Goal: Task Accomplishment & Management: Use online tool/utility

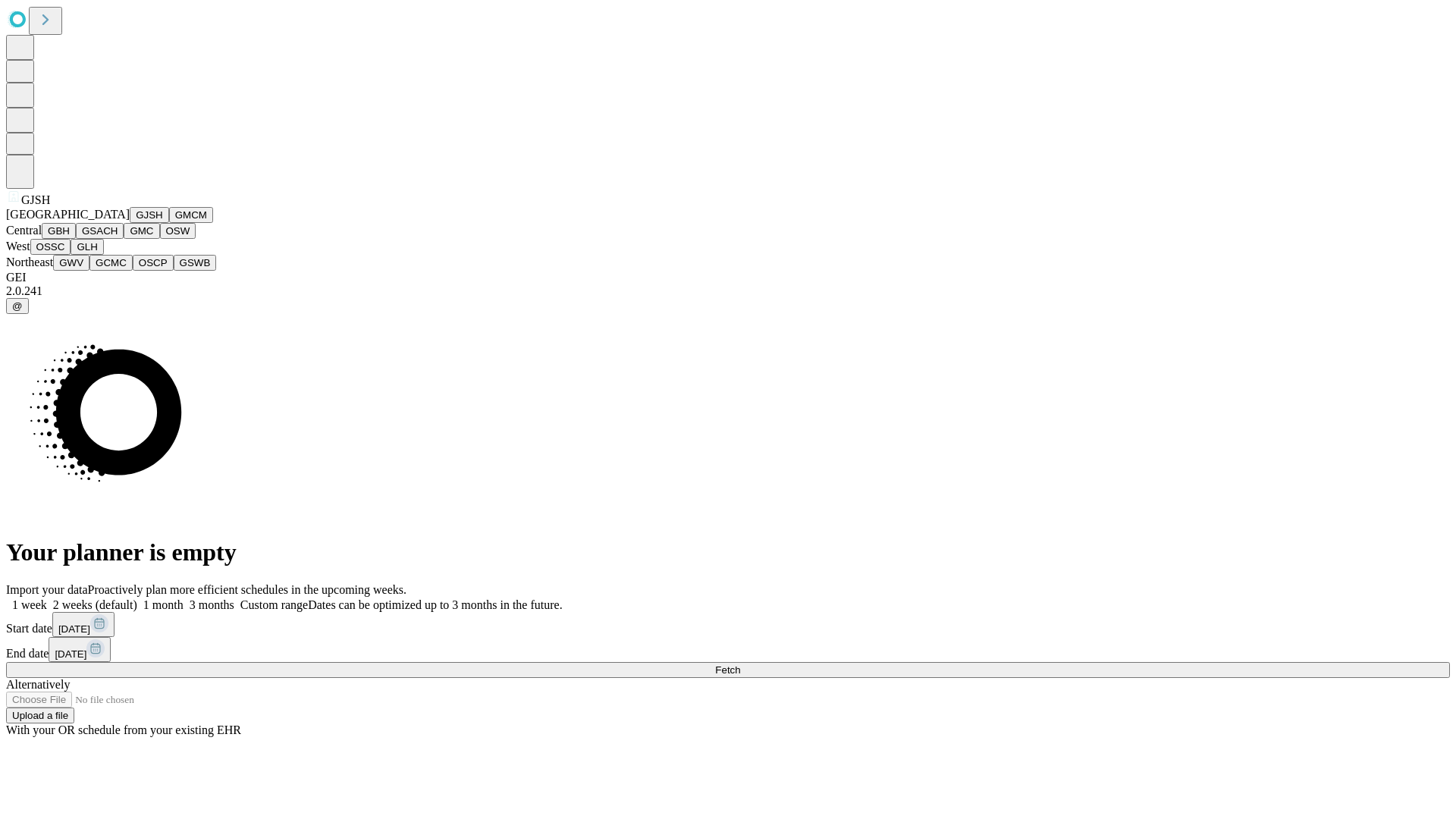
click at [129, 223] on button "GJSH" at bounding box center [149, 214] width 39 height 16
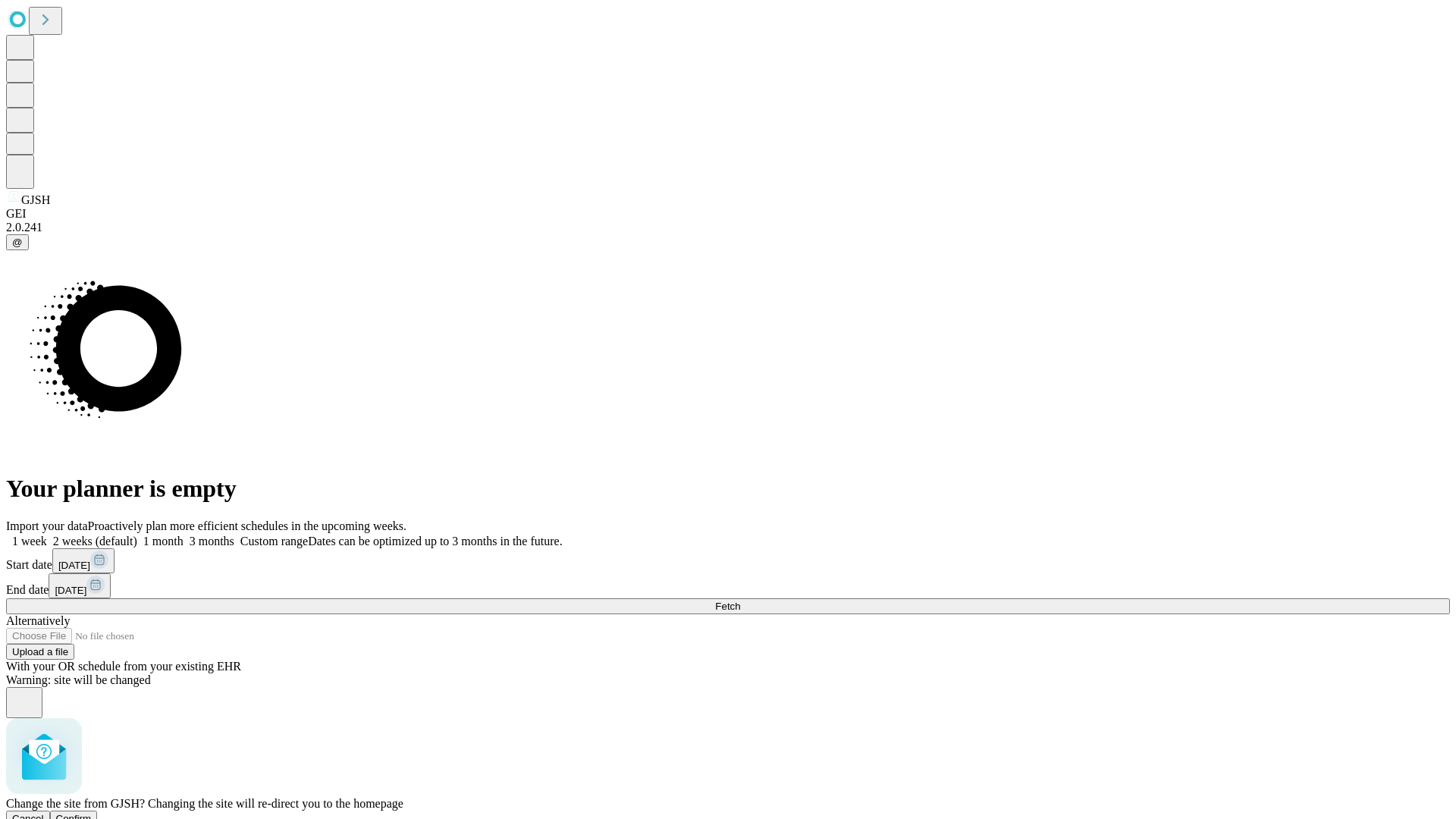
click at [92, 812] on span "Confirm" at bounding box center [74, 818] width 36 height 11
click at [184, 534] on label "1 month" at bounding box center [160, 541] width 46 height 13
click at [740, 600] on span "Fetch" at bounding box center [728, 606] width 25 height 11
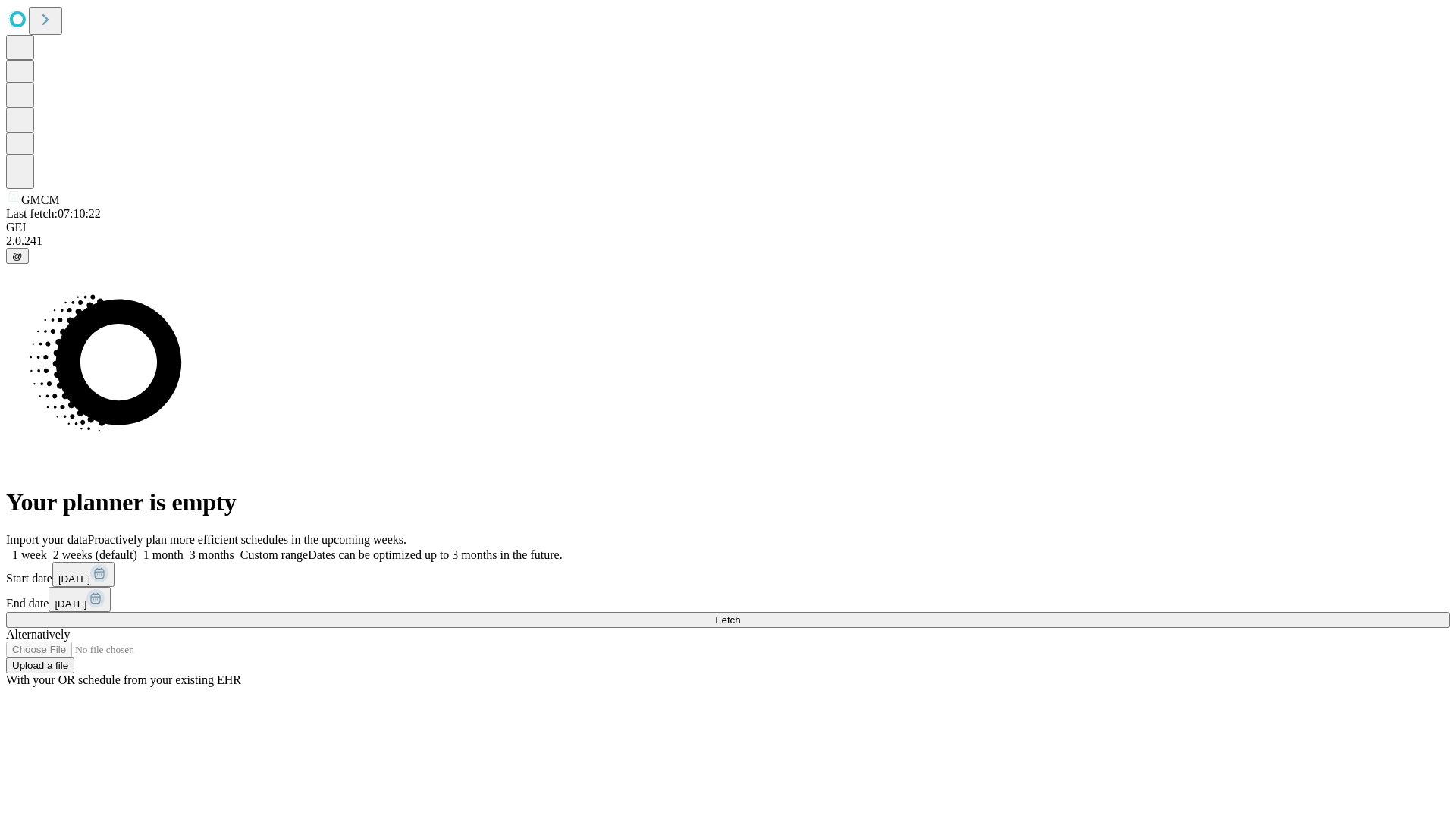
click at [184, 548] on label "1 month" at bounding box center [160, 554] width 46 height 13
click at [740, 614] on span "Fetch" at bounding box center [728, 620] width 25 height 11
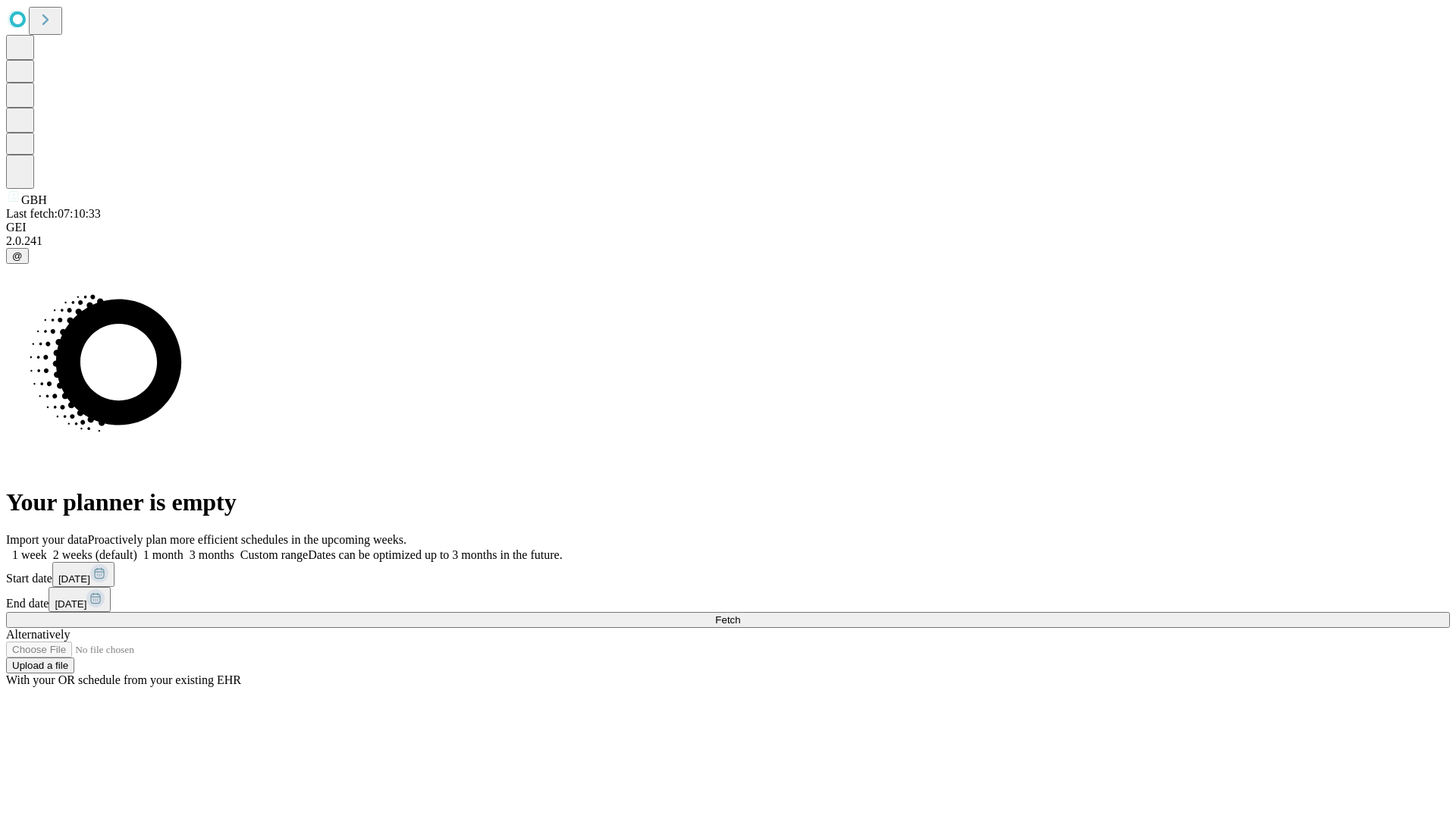
click at [184, 548] on label "1 month" at bounding box center [160, 554] width 46 height 13
click at [740, 614] on span "Fetch" at bounding box center [728, 620] width 25 height 11
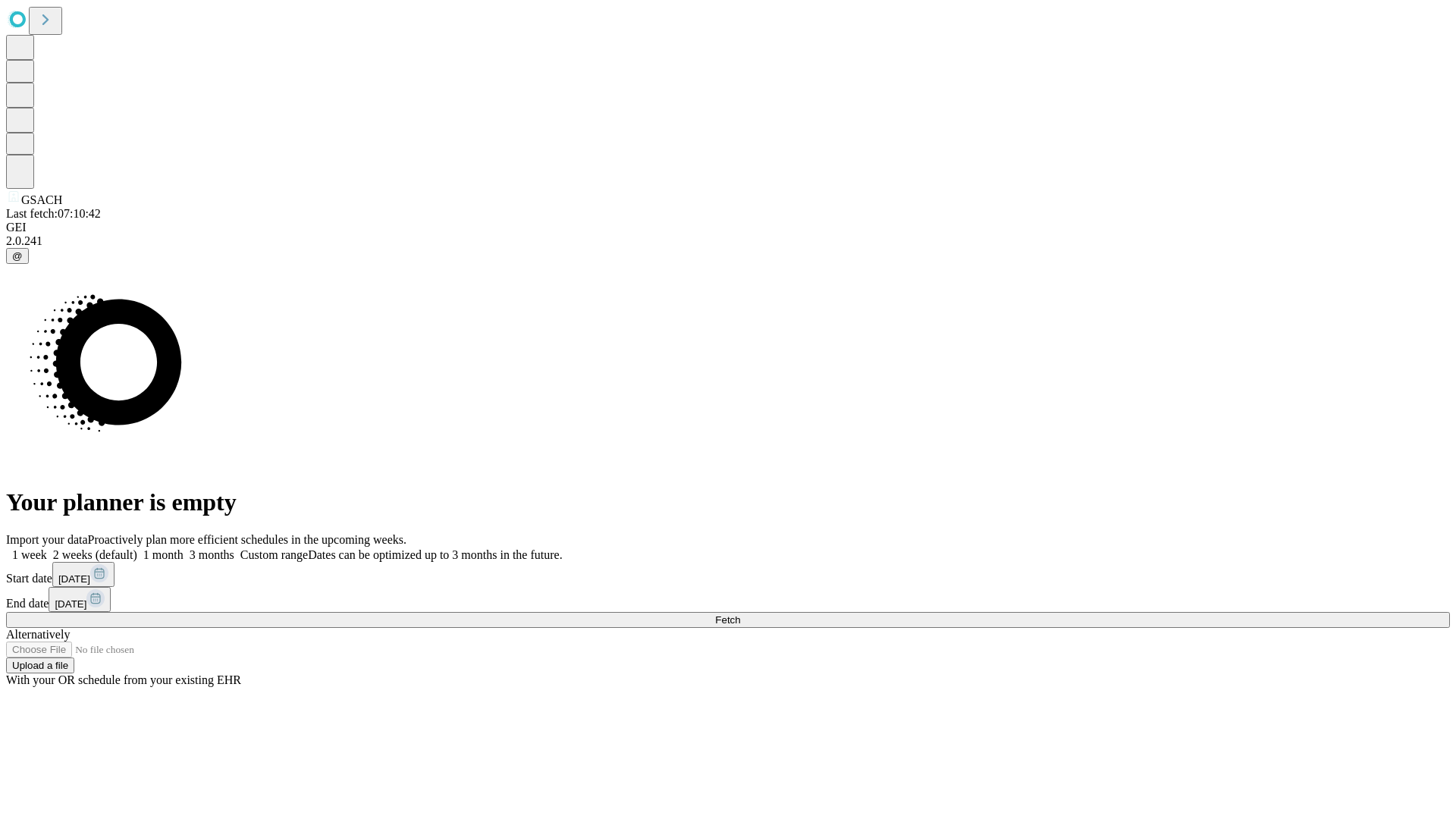
click at [740, 614] on span "Fetch" at bounding box center [728, 620] width 25 height 11
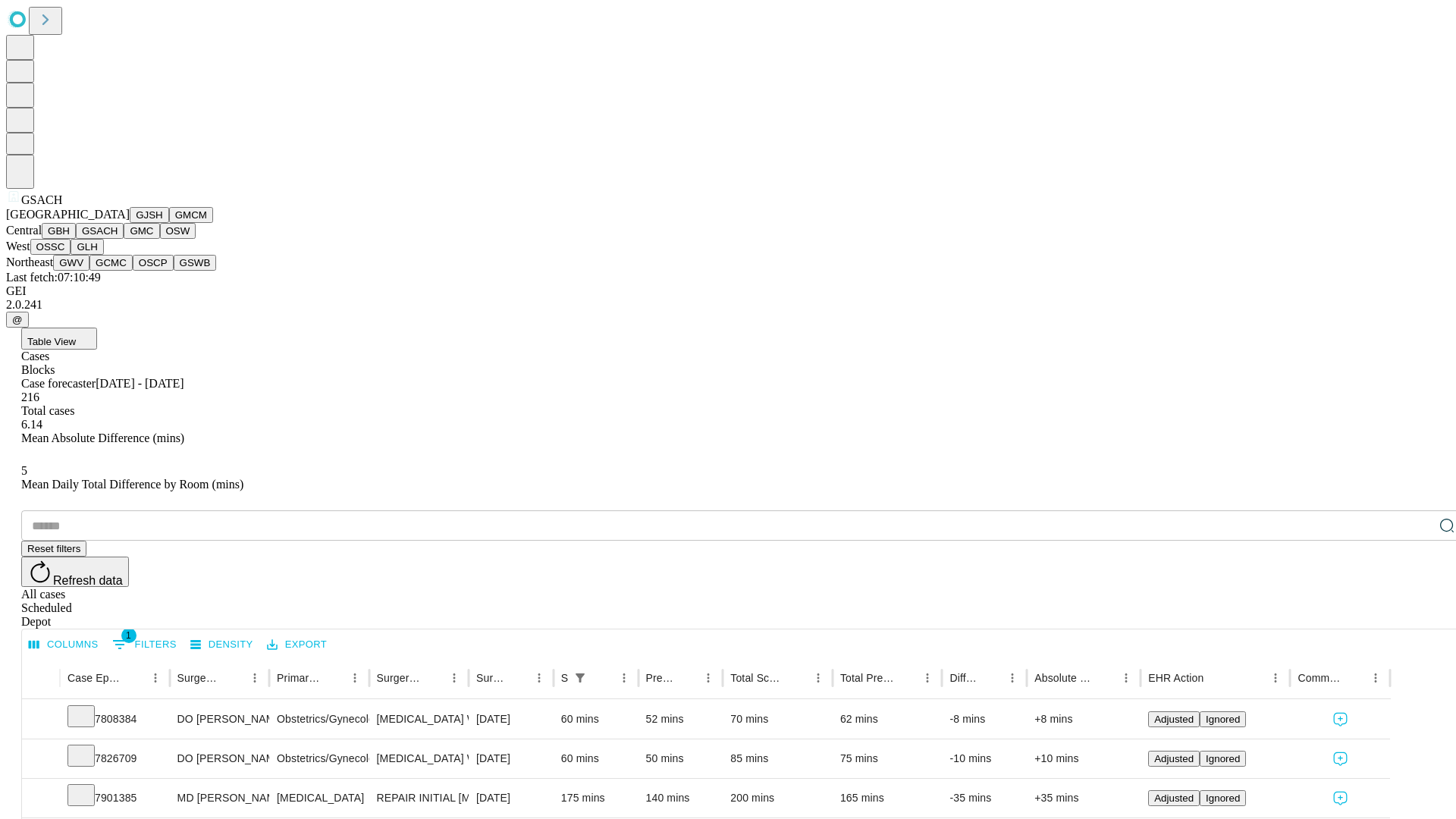
click at [124, 239] on button "GMC" at bounding box center [141, 230] width 36 height 16
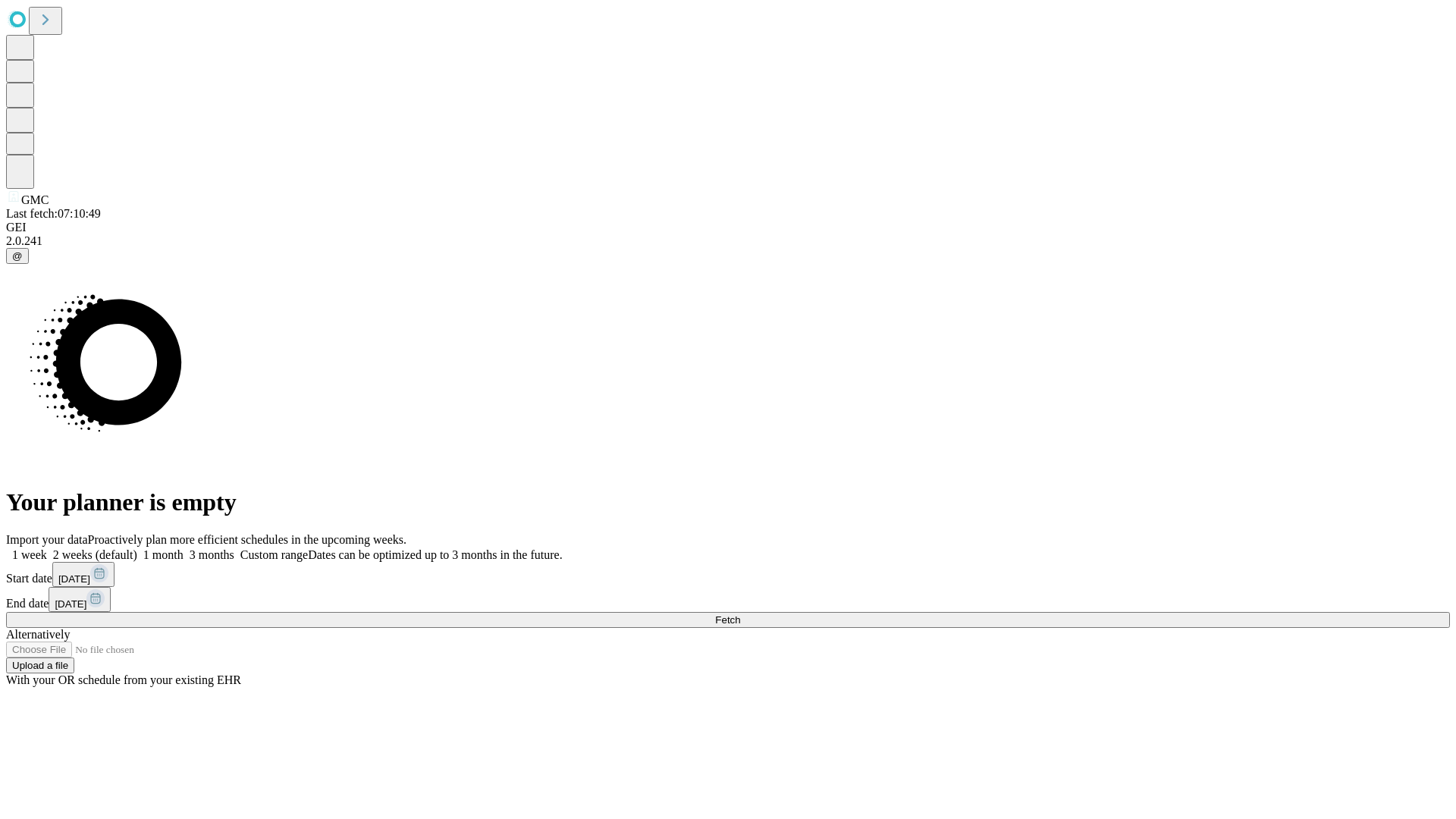
click at [740, 614] on span "Fetch" at bounding box center [728, 620] width 25 height 11
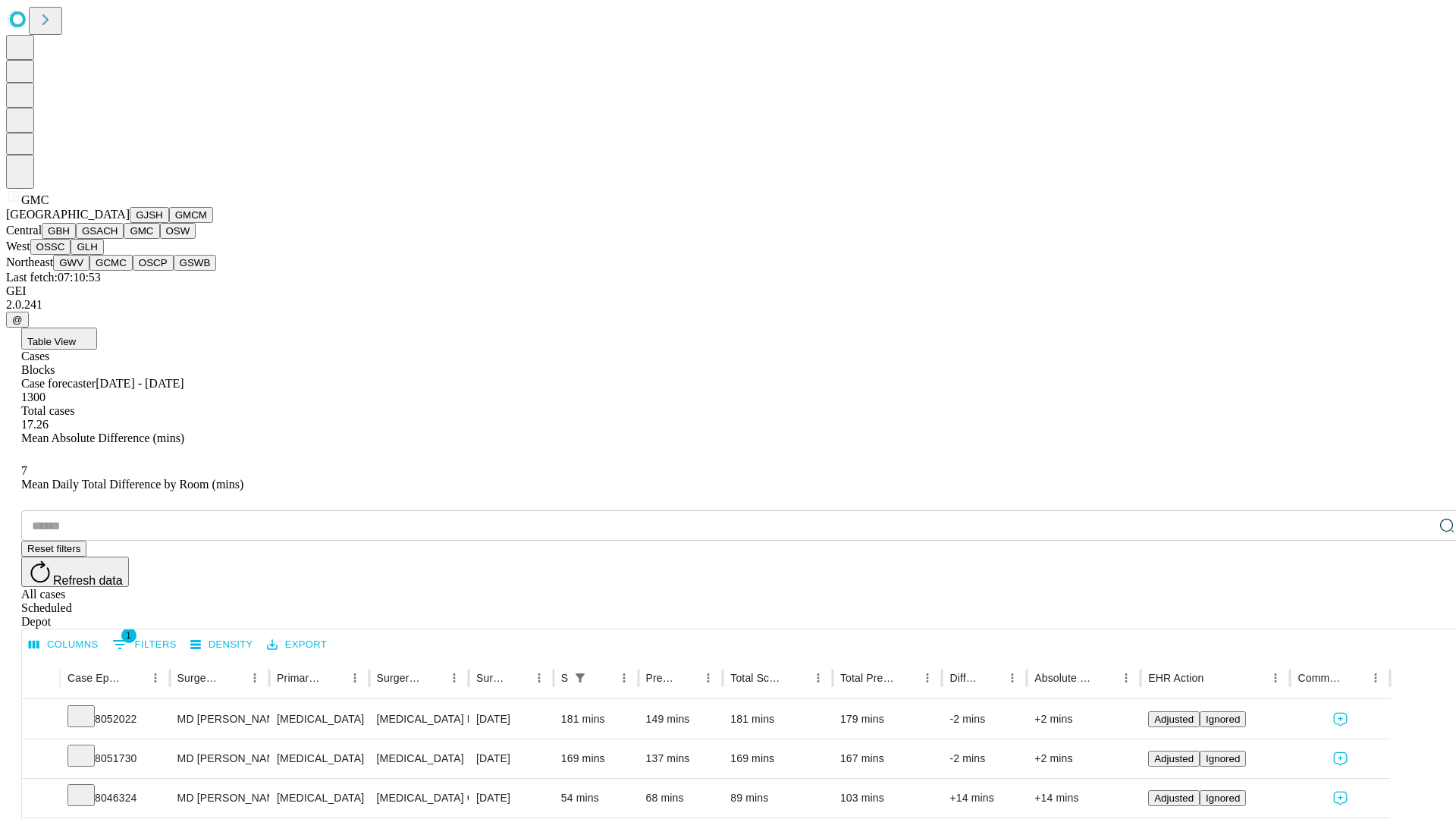
click at [160, 239] on button "OSW" at bounding box center [178, 230] width 37 height 16
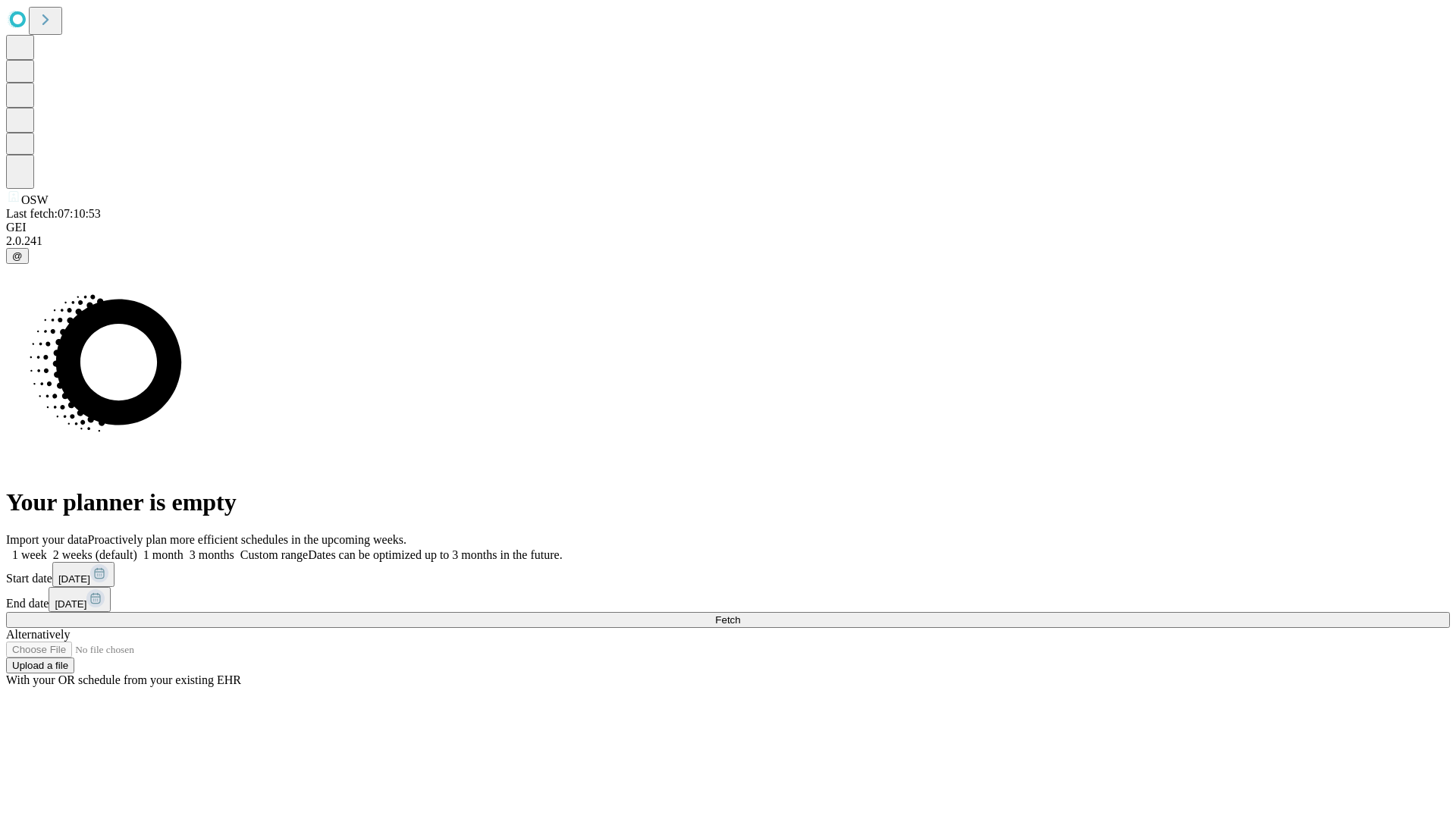
click at [184, 548] on label "1 month" at bounding box center [160, 554] width 46 height 13
click at [740, 614] on span "Fetch" at bounding box center [728, 620] width 25 height 11
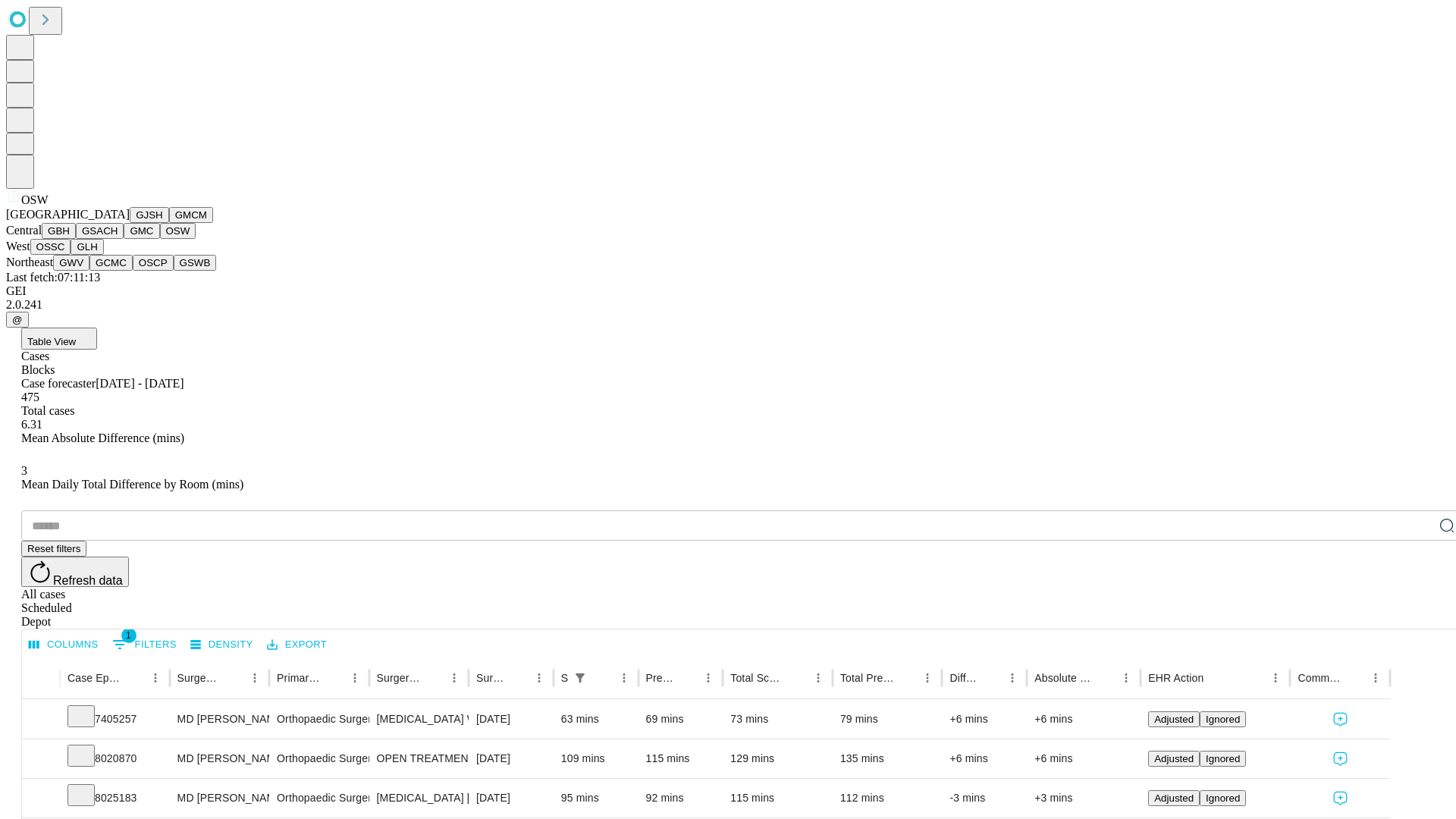
click at [71, 255] on button "OSSC" at bounding box center [51, 246] width 41 height 16
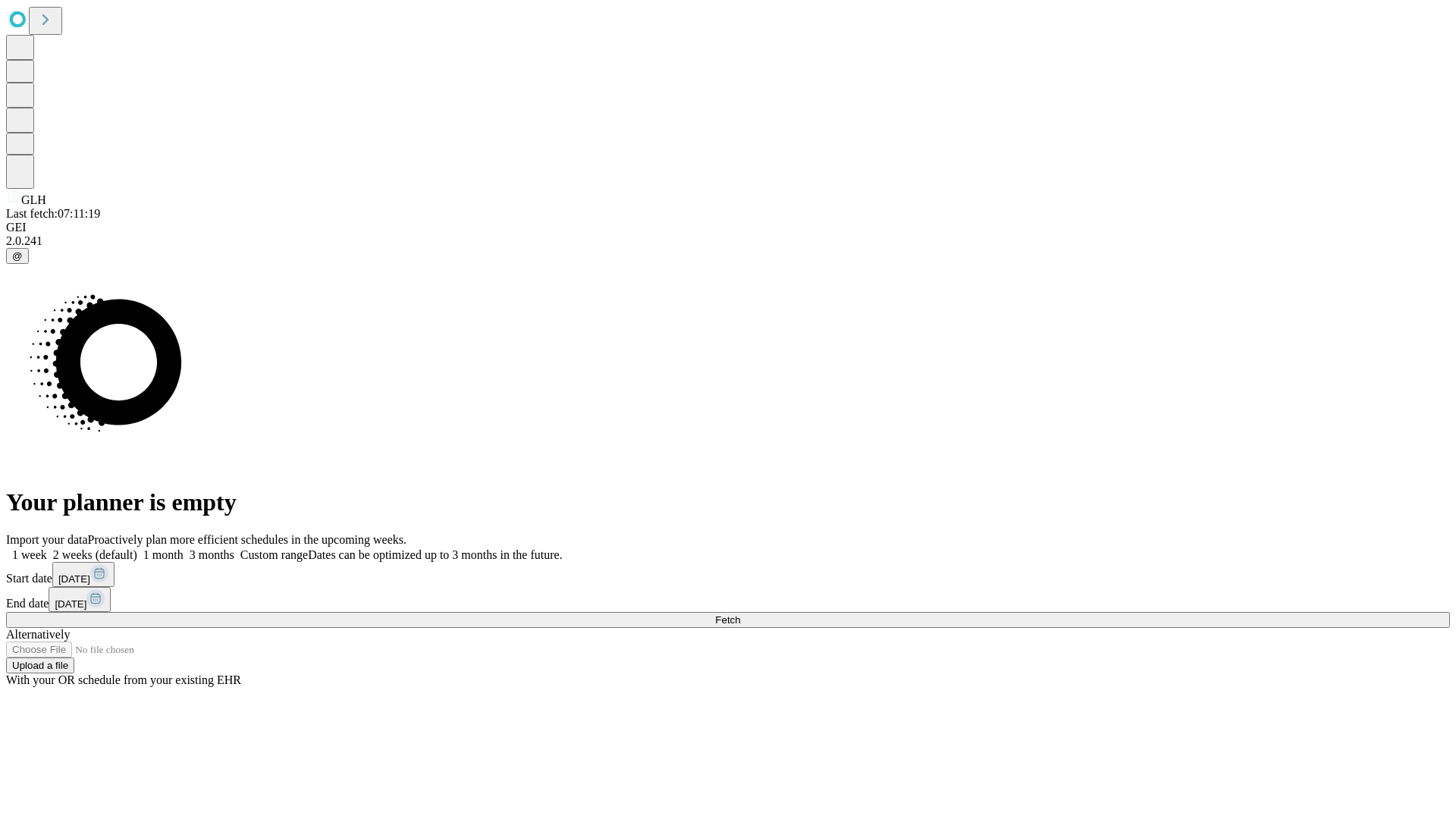
click at [184, 548] on label "1 month" at bounding box center [160, 554] width 46 height 13
click at [740, 614] on span "Fetch" at bounding box center [728, 620] width 25 height 11
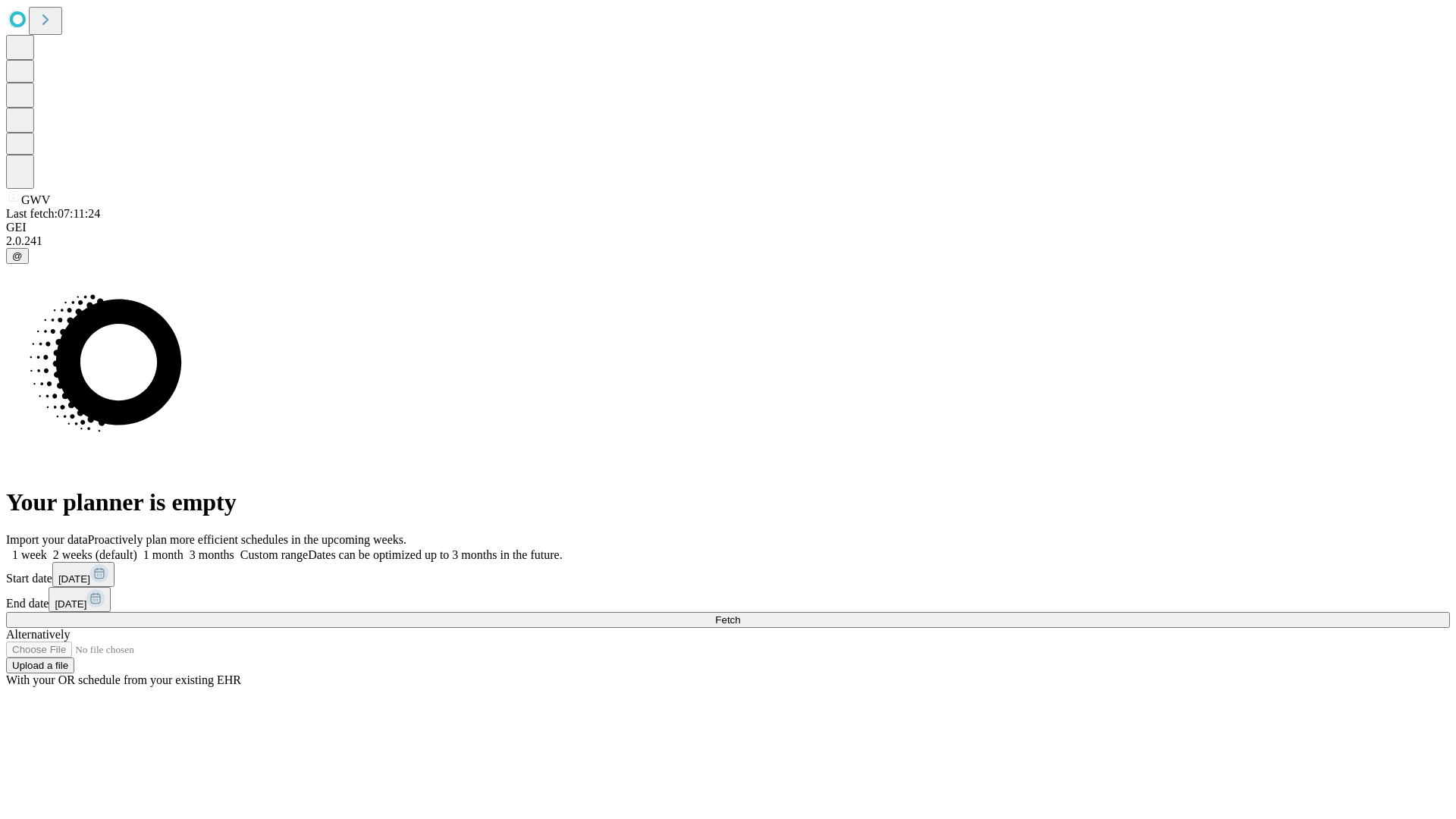
click at [184, 548] on label "1 month" at bounding box center [160, 554] width 46 height 13
click at [740, 614] on span "Fetch" at bounding box center [728, 620] width 25 height 11
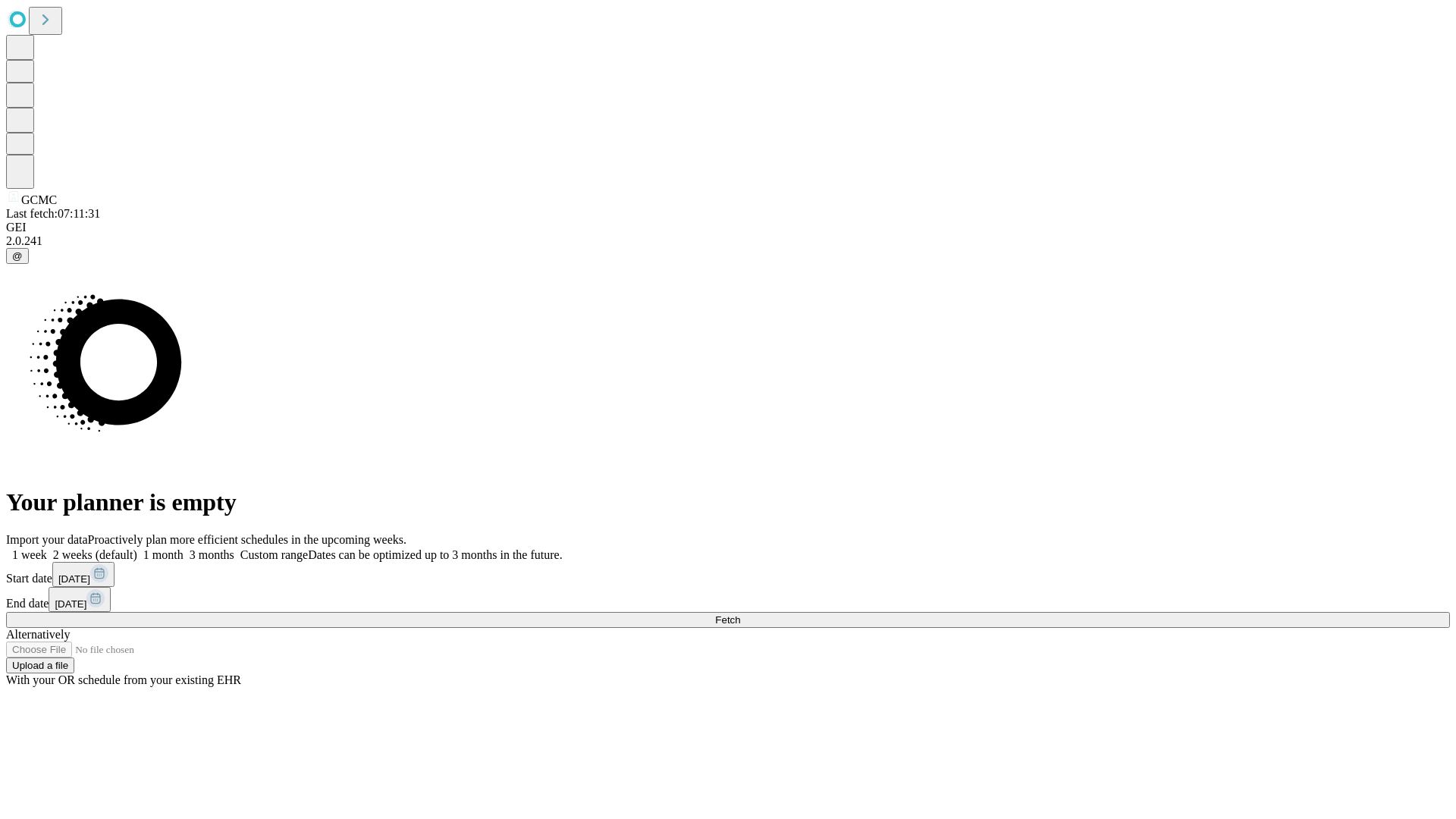
click at [184, 548] on label "1 month" at bounding box center [160, 554] width 46 height 13
click at [740, 614] on span "Fetch" at bounding box center [728, 620] width 25 height 11
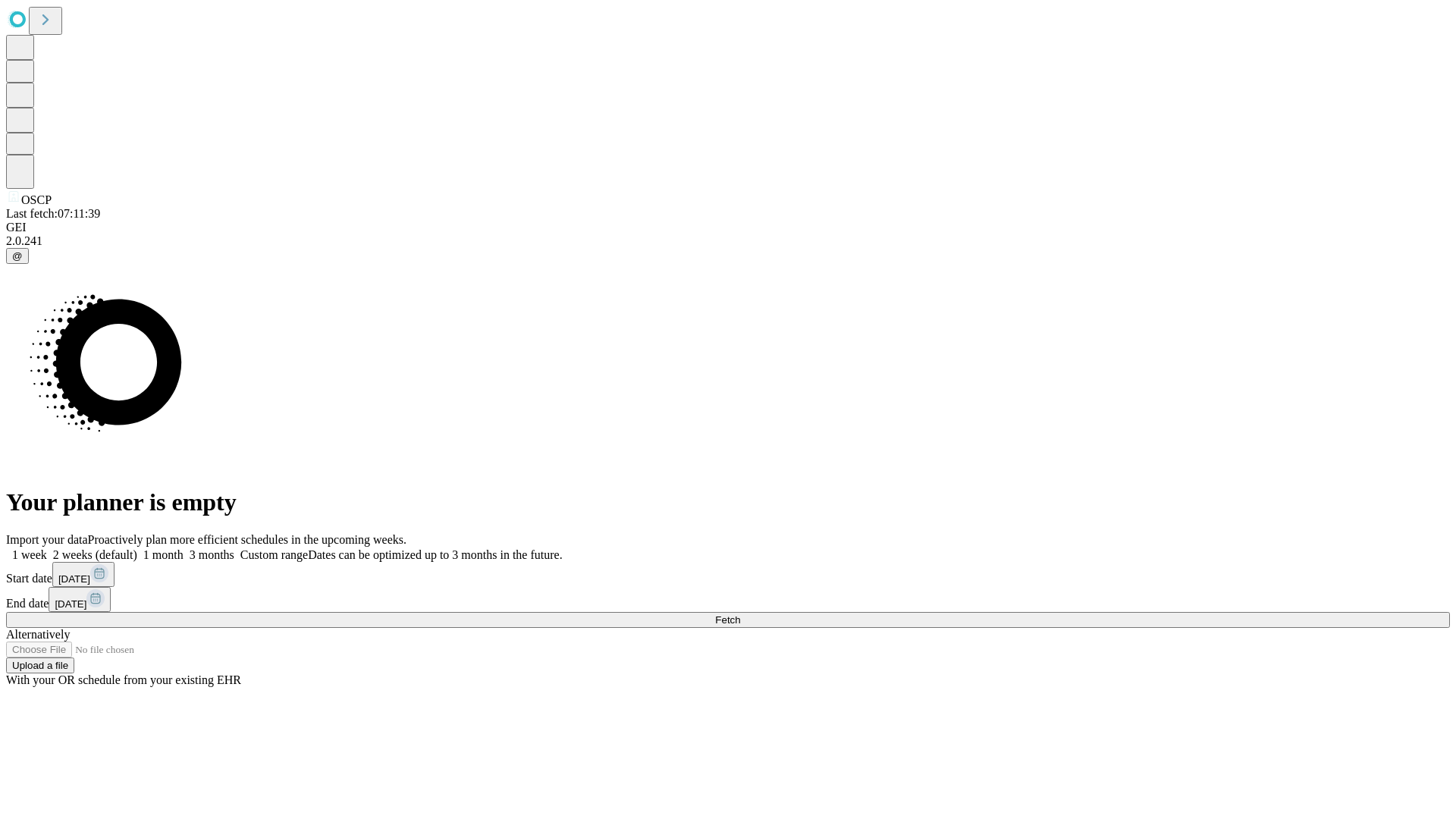
click at [184, 548] on label "1 month" at bounding box center [160, 554] width 46 height 13
click at [740, 614] on span "Fetch" at bounding box center [728, 620] width 25 height 11
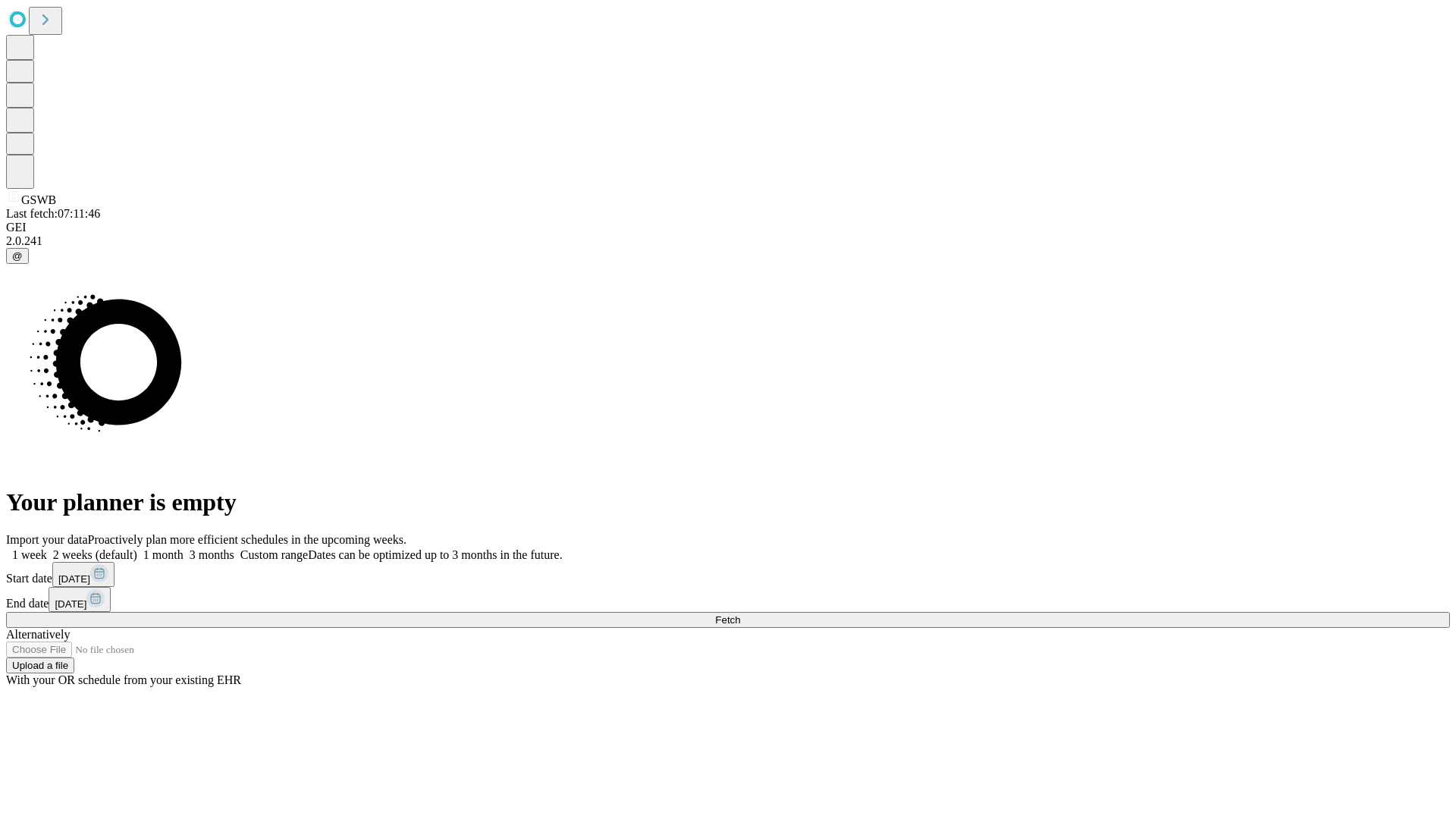
click at [184, 548] on label "1 month" at bounding box center [160, 554] width 46 height 13
click at [740, 614] on span "Fetch" at bounding box center [728, 620] width 25 height 11
